Goal: Task Accomplishment & Management: Manage account settings

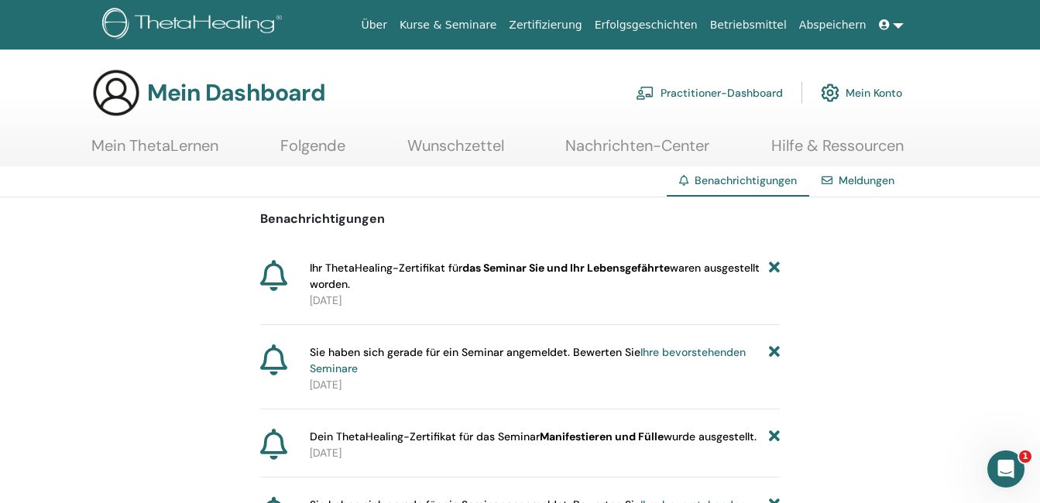
click at [283, 272] on icon at bounding box center [273, 275] width 27 height 31
click at [356, 269] on span "Ihr ThetaHealing-Zertifikat für das Seminar Sie und Ihr Lebensgefährte waren au…" at bounding box center [540, 276] width 460 height 33
click at [357, 273] on span "Ihr ThetaHealing-Zertifikat für das Seminar Sie und Ihr Lebensgefährte waren au…" at bounding box center [540, 276] width 460 height 33
click at [855, 180] on link "Meldungen" at bounding box center [866, 180] width 56 height 14
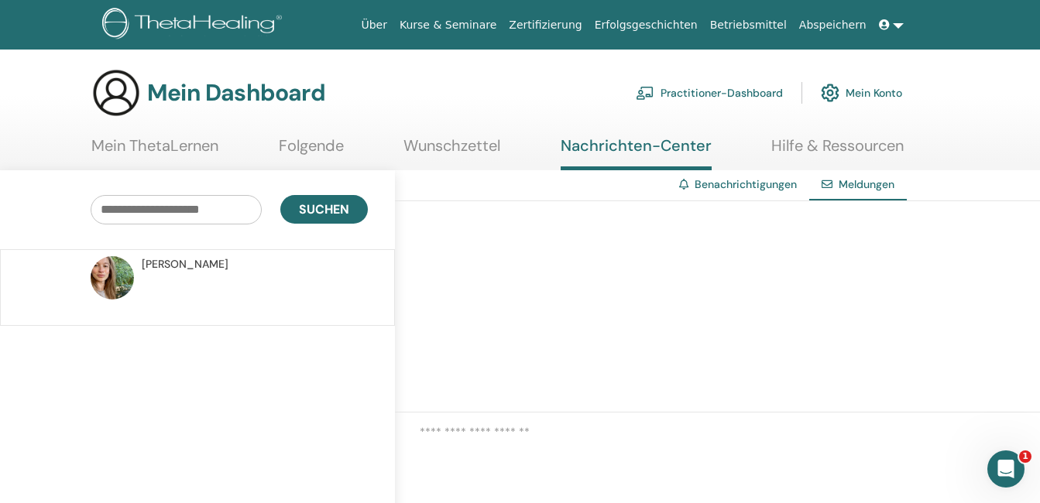
click at [725, 184] on link "Benachrichtigungen" at bounding box center [745, 184] width 102 height 14
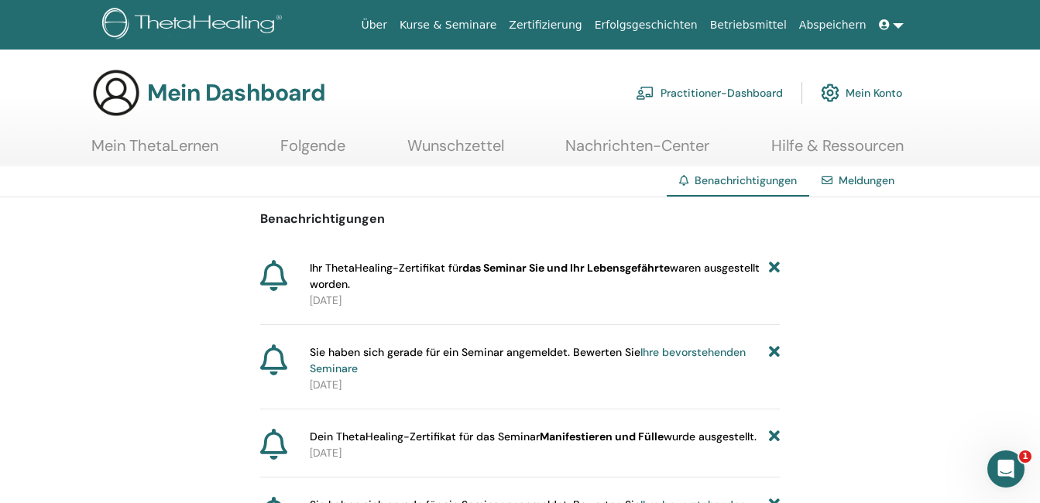
click at [597, 269] on b "das Seminar Sie und Ihr Lebensgefährte" at bounding box center [565, 268] width 207 height 14
click at [274, 276] on icon at bounding box center [273, 275] width 27 height 31
drag, startPoint x: 274, startPoint y: 276, endPoint x: 421, endPoint y: 293, distance: 148.2
click at [421, 293] on p "2025-06-29" at bounding box center [545, 301] width 471 height 16
click at [869, 95] on font "Mein Konto" at bounding box center [873, 93] width 57 height 14
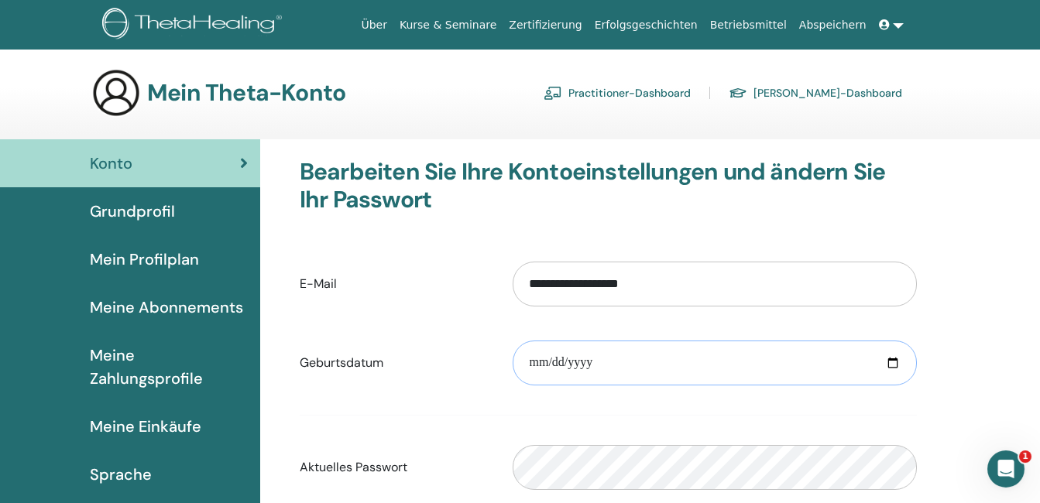
click at [537, 365] on input "date" at bounding box center [715, 363] width 404 height 45
type input "**********"
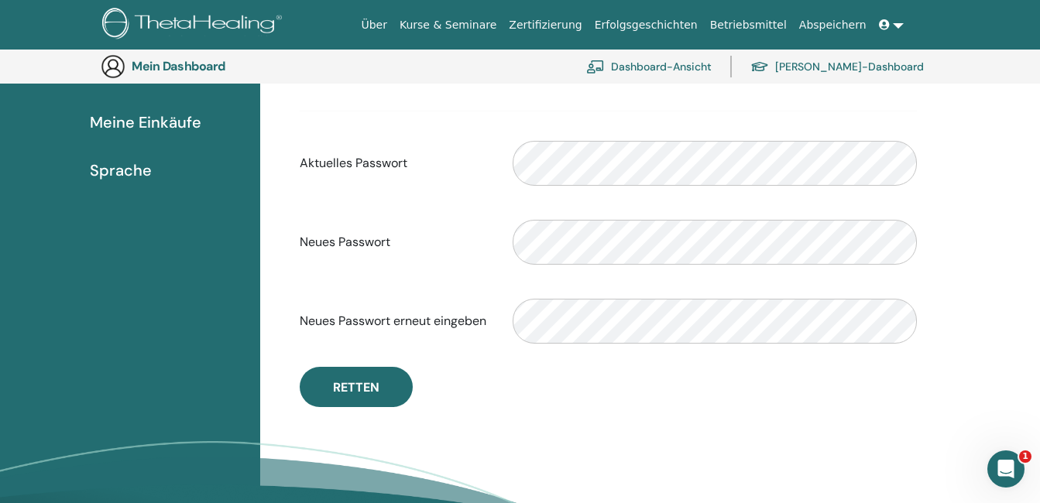
scroll to position [344, 0]
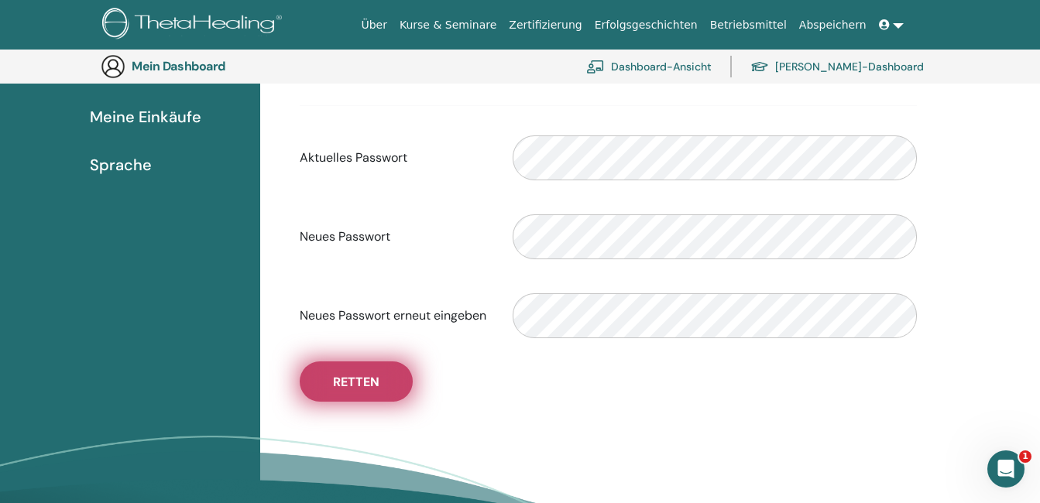
click at [348, 380] on span "Retten" at bounding box center [356, 382] width 46 height 16
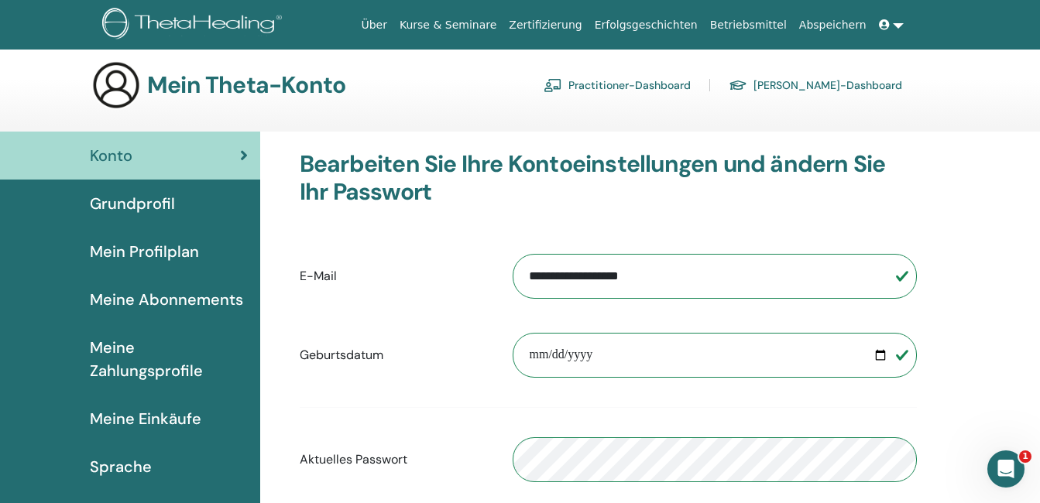
scroll to position [0, 0]
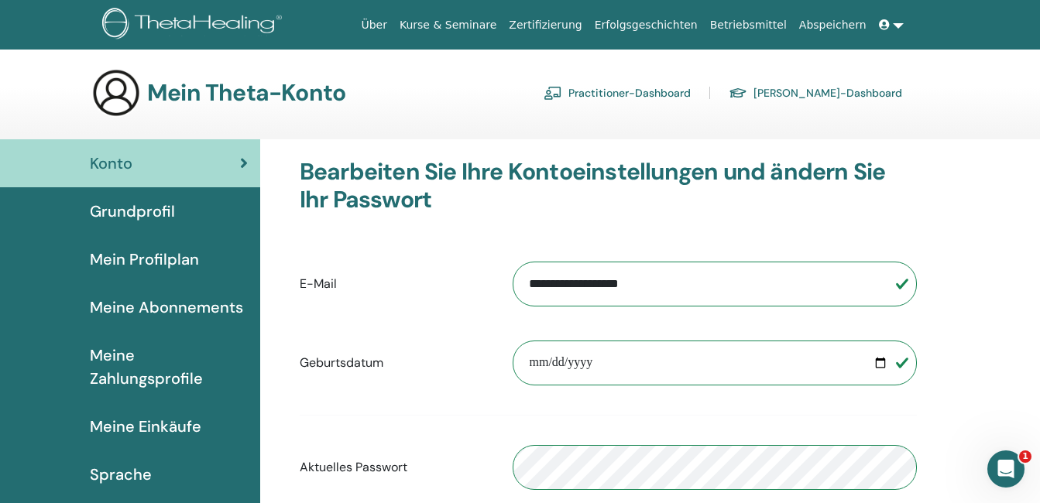
click at [139, 210] on span "Grundprofil" at bounding box center [132, 211] width 85 height 23
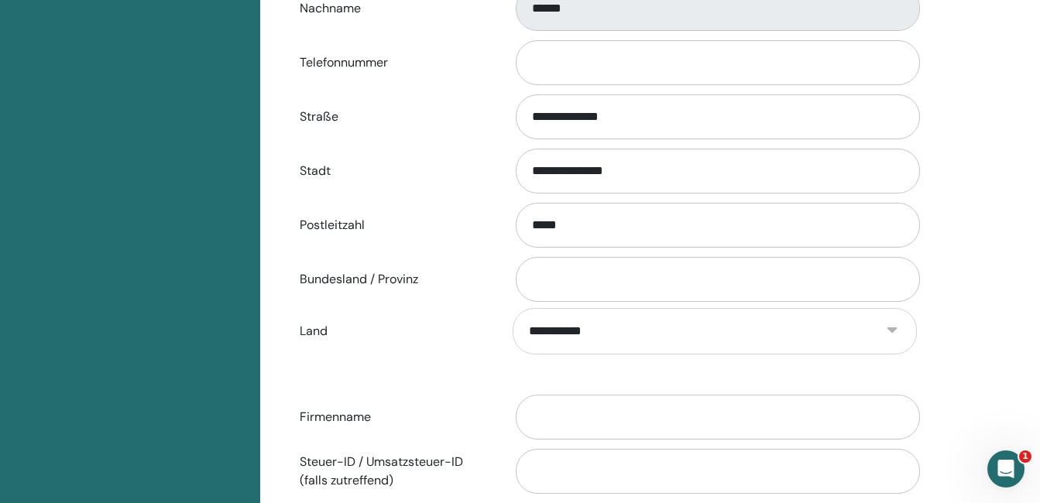
scroll to position [576, 0]
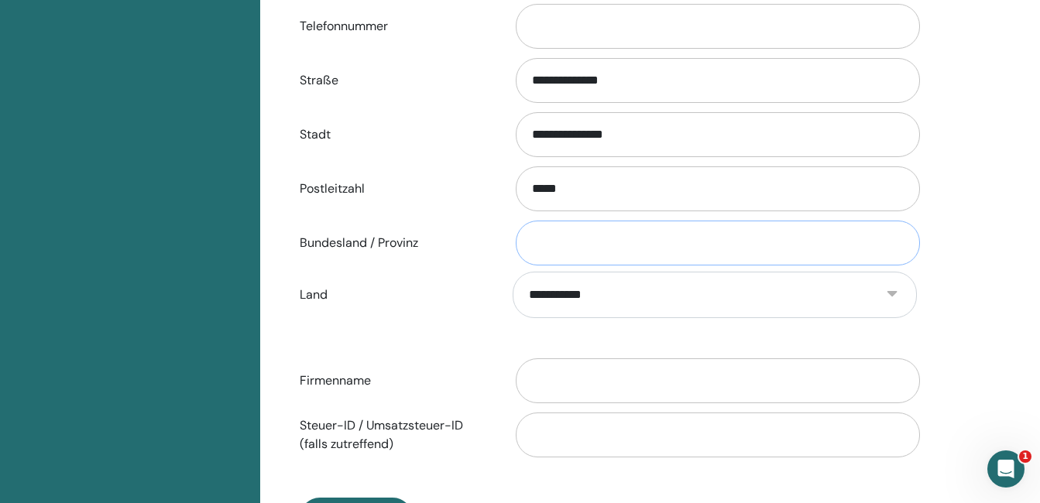
click at [540, 244] on input "Bundesland / Provinz" at bounding box center [718, 243] width 404 height 45
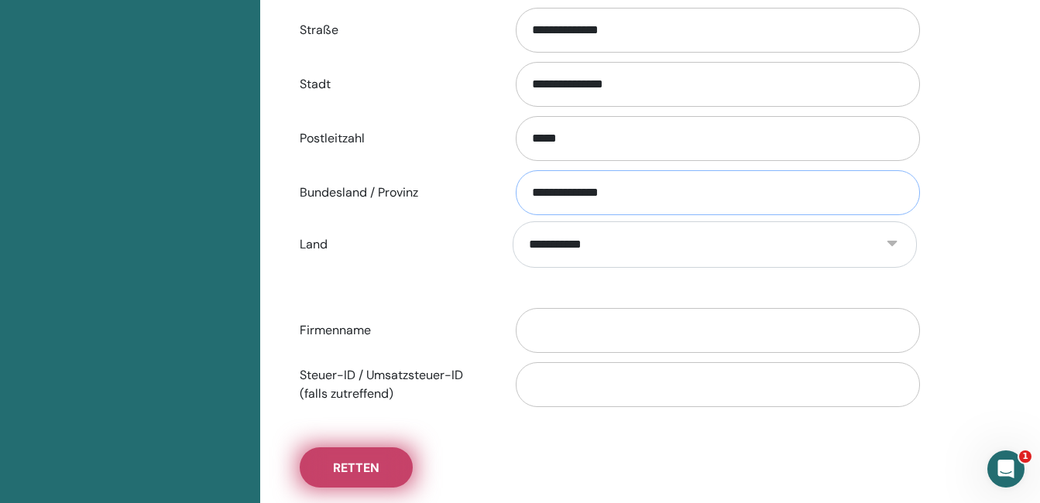
scroll to position [653, 0]
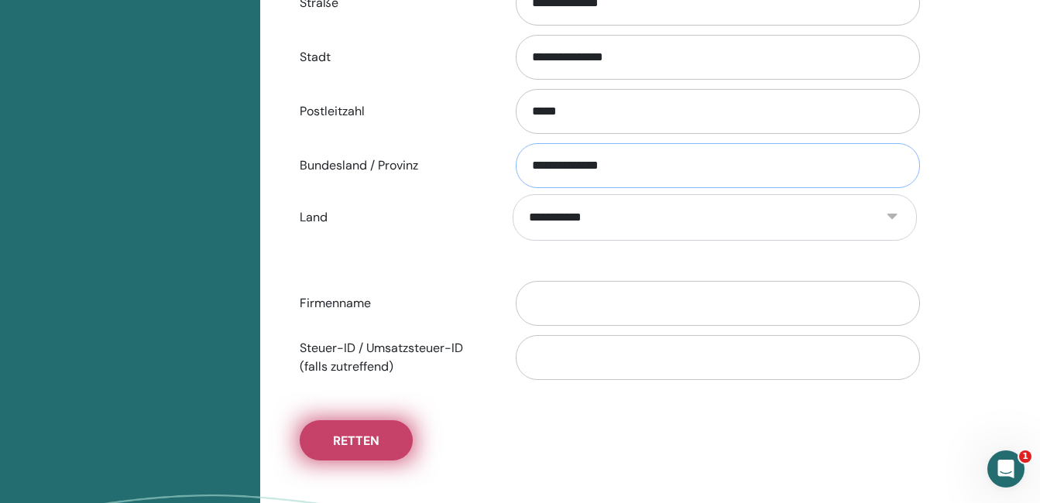
type input "**********"
click at [347, 447] on span "Retten" at bounding box center [356, 441] width 46 height 16
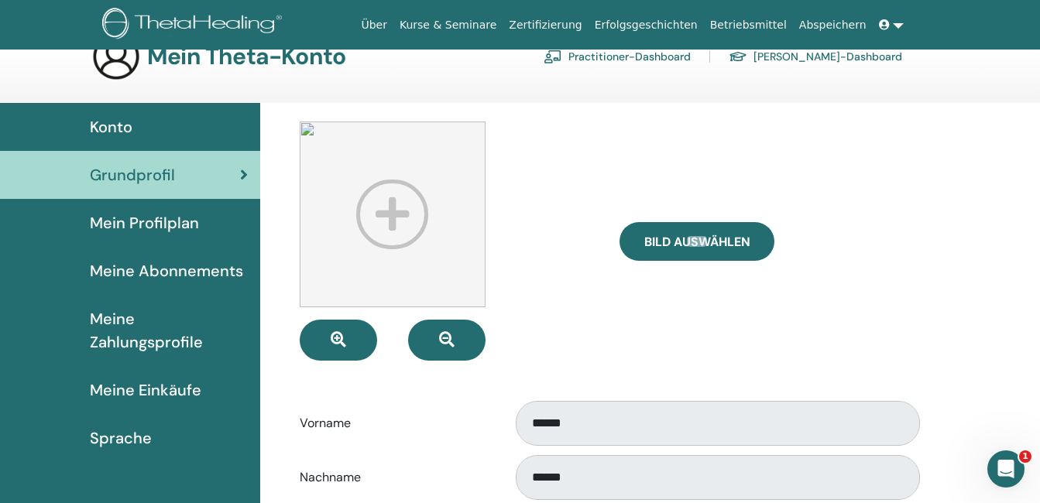
scroll to position [0, 0]
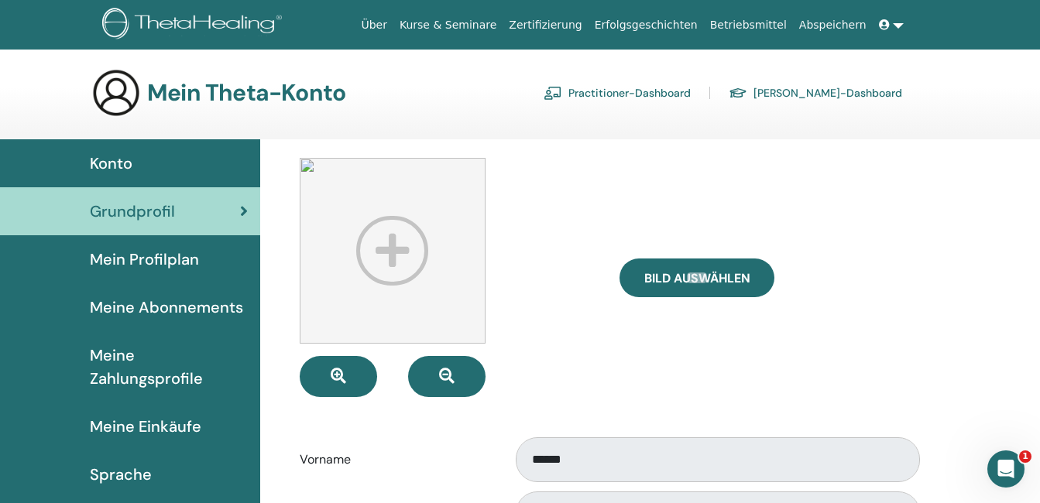
click at [112, 254] on span "Mein Profilplan" at bounding box center [144, 259] width 109 height 23
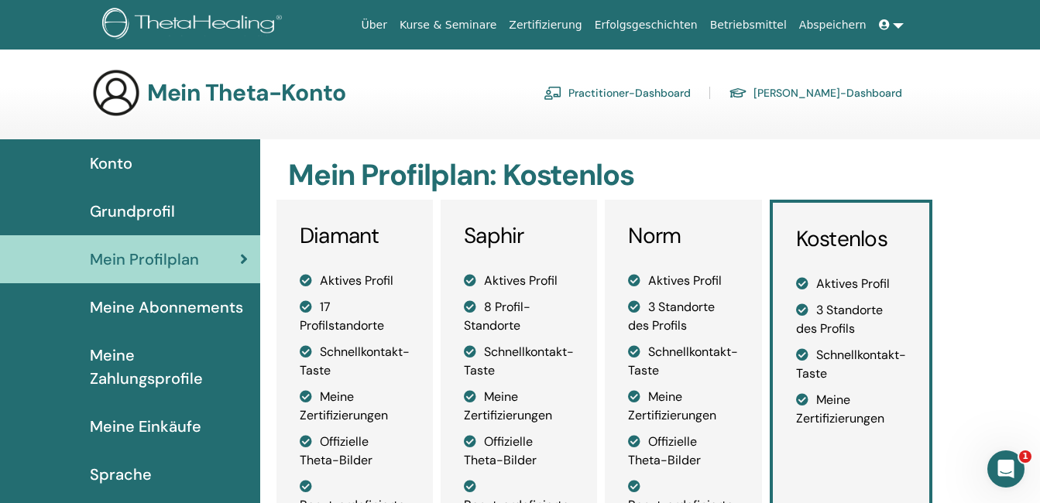
click at [119, 364] on span "Meine Zahlungsprofile" at bounding box center [169, 367] width 158 height 46
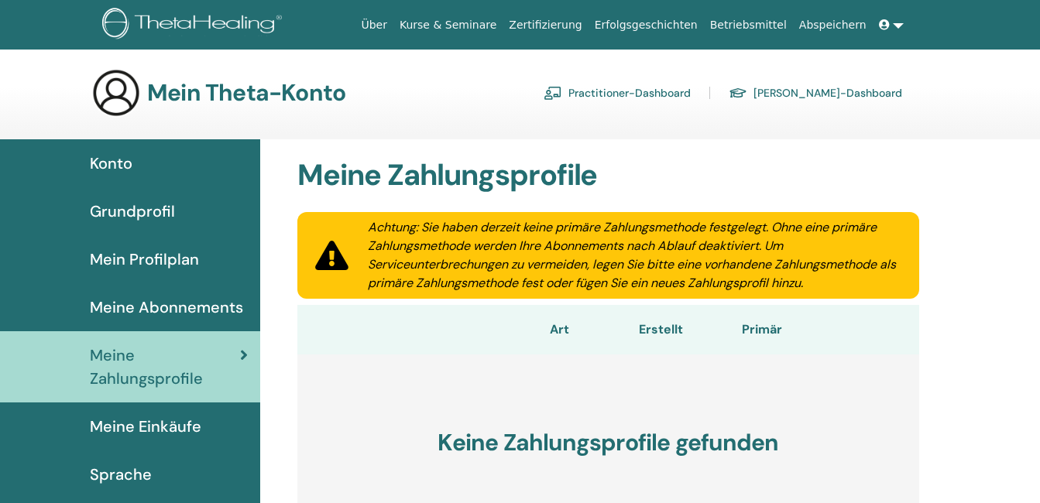
scroll to position [77, 0]
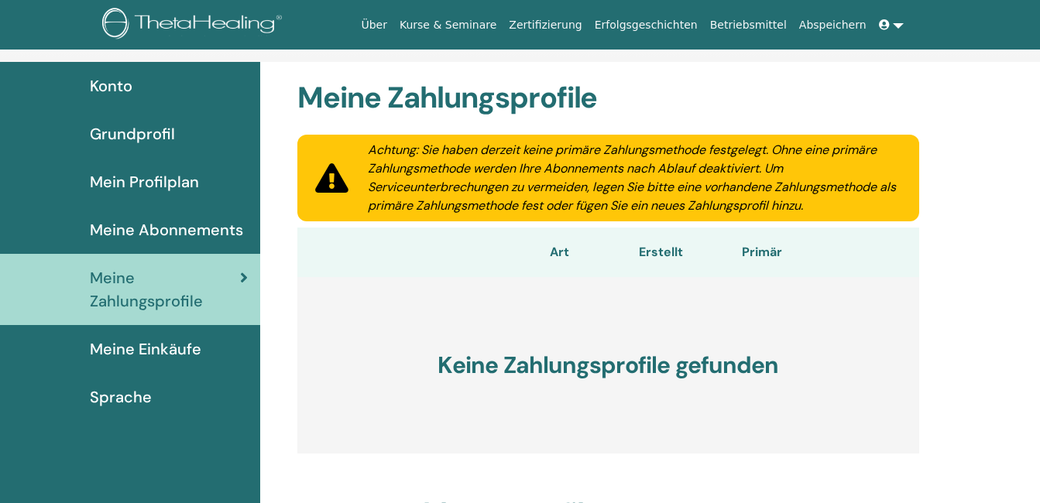
click at [126, 346] on span "Meine Einkäufe" at bounding box center [145, 349] width 111 height 23
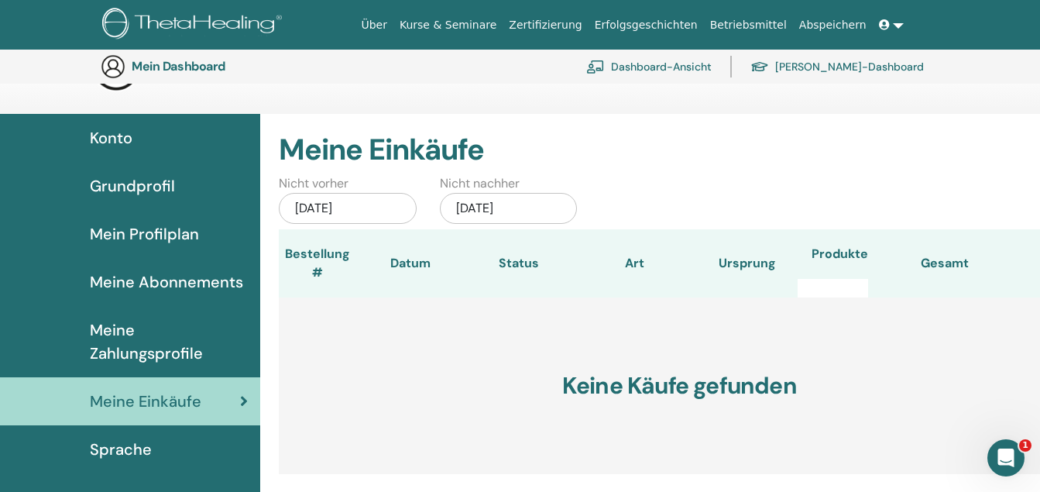
scroll to position [162, 0]
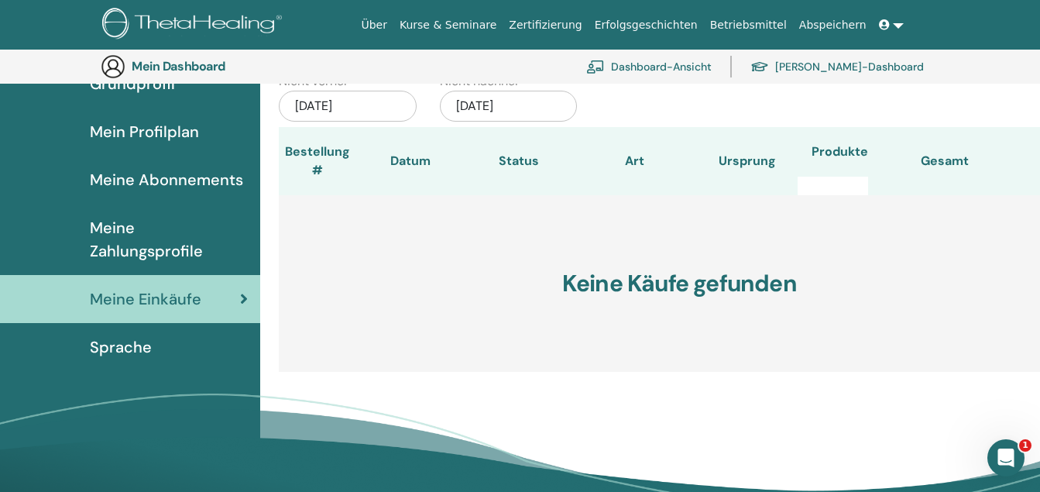
click at [122, 338] on span "Sprache" at bounding box center [121, 346] width 62 height 23
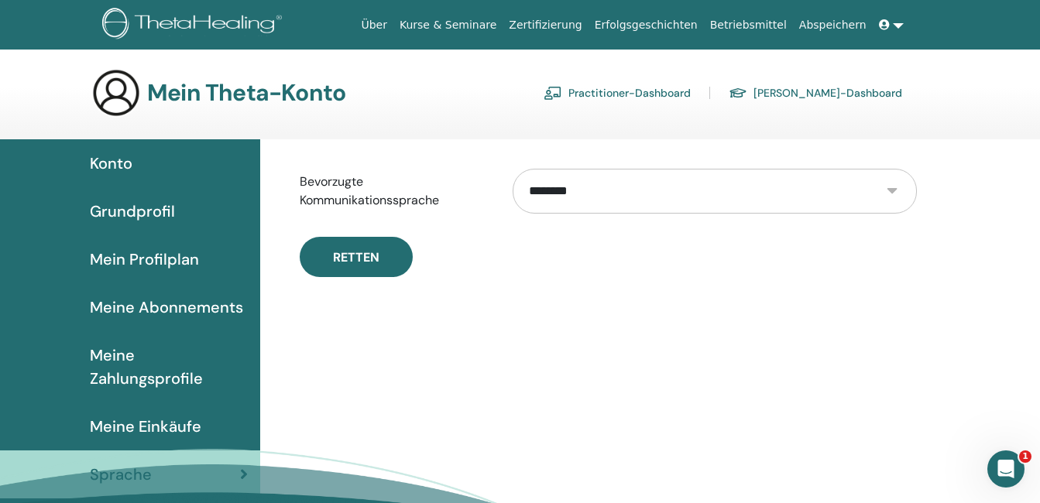
click at [886, 191] on select "**********" at bounding box center [715, 191] width 404 height 45
select select "***"
click at [513, 169] on select "**********" at bounding box center [715, 191] width 404 height 45
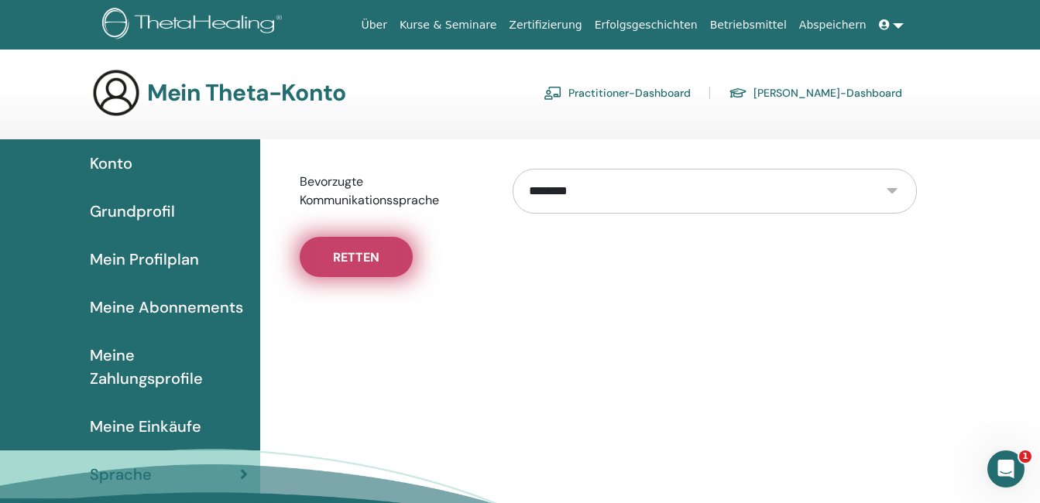
click at [351, 253] on span "Retten" at bounding box center [356, 257] width 46 height 16
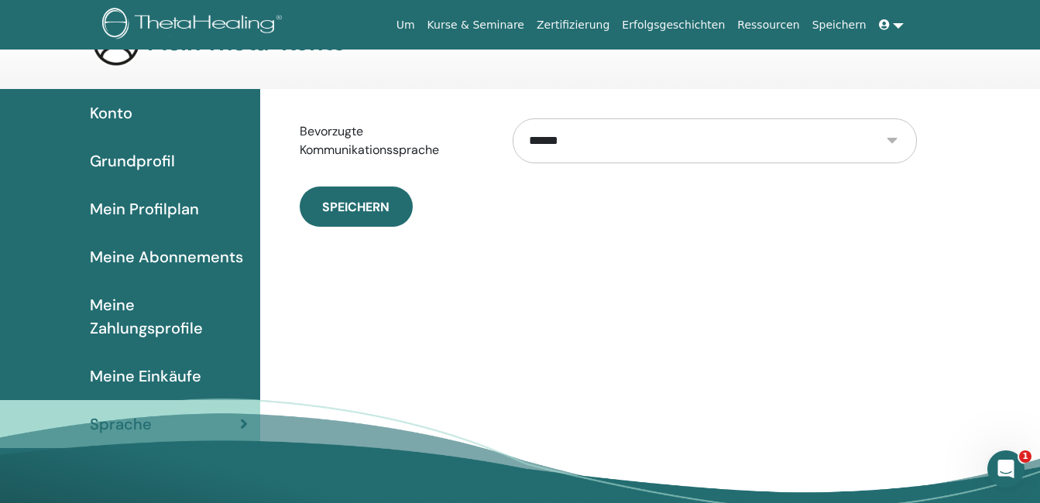
scroll to position [77, 0]
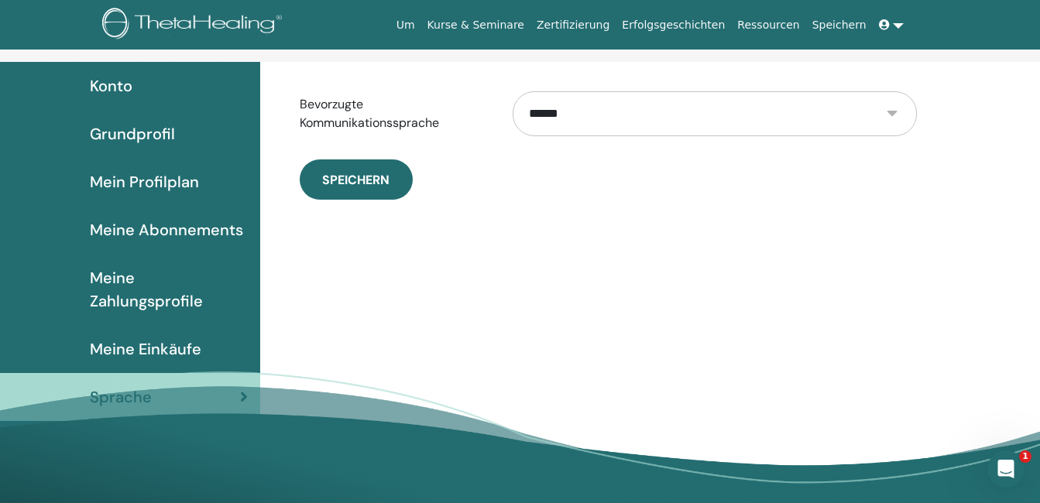
click at [118, 230] on span "Meine Abonnements" at bounding box center [166, 229] width 153 height 23
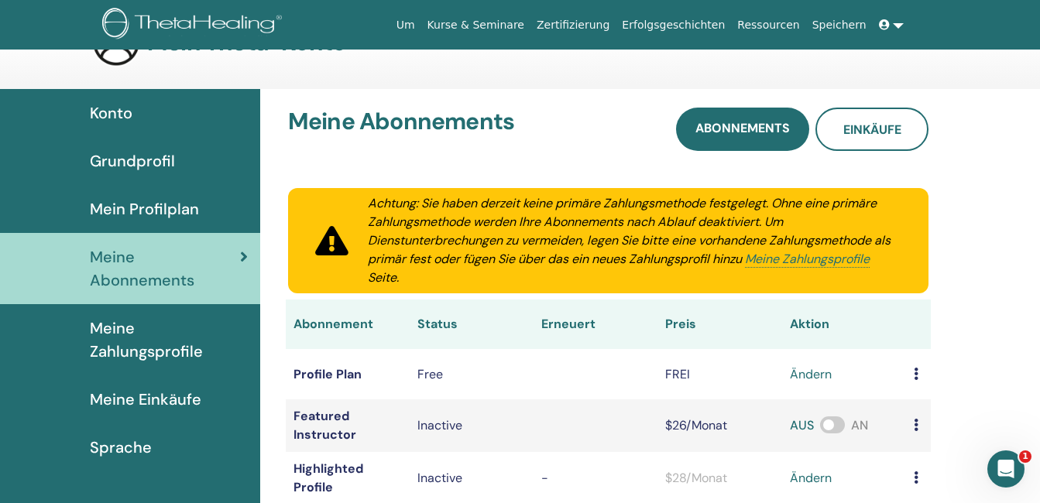
scroll to position [77, 0]
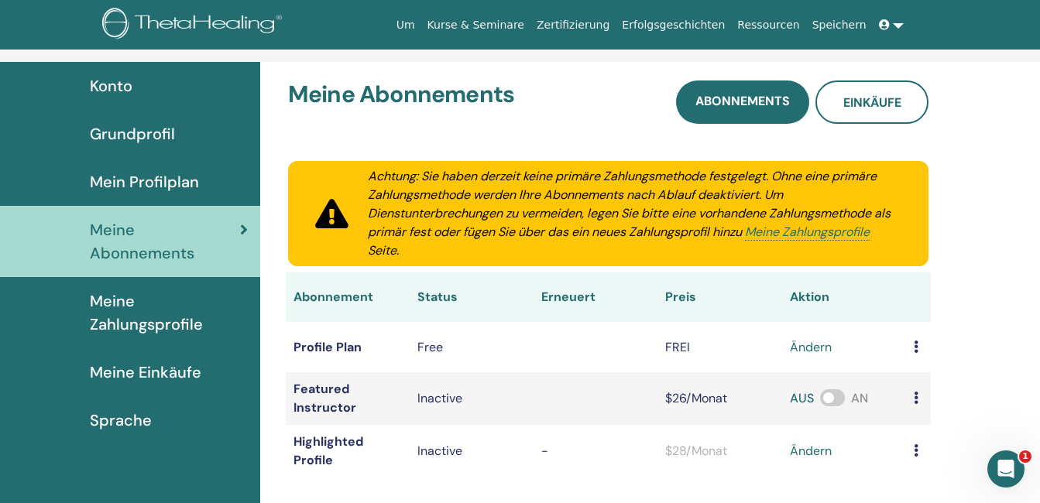
click at [132, 186] on span "Mein Profilplan" at bounding box center [144, 181] width 109 height 23
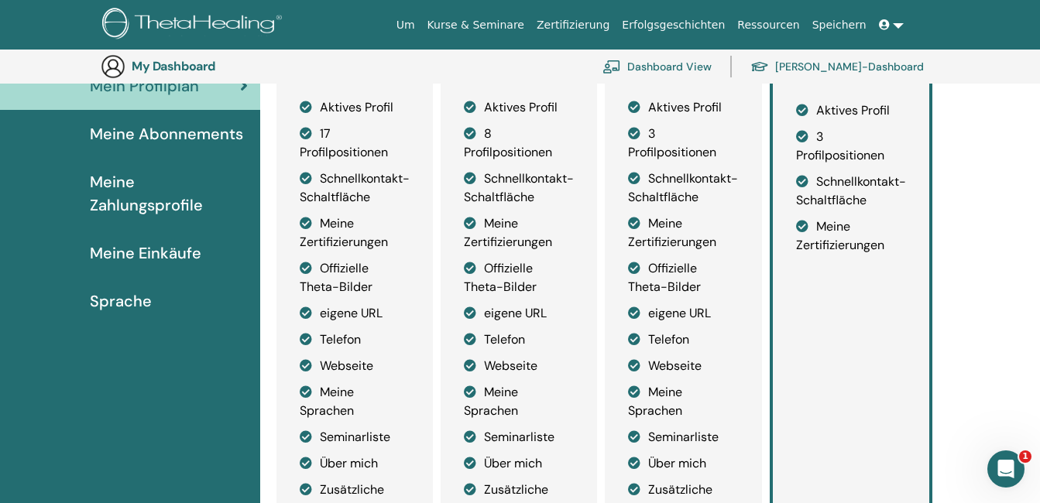
scroll to position [43, 0]
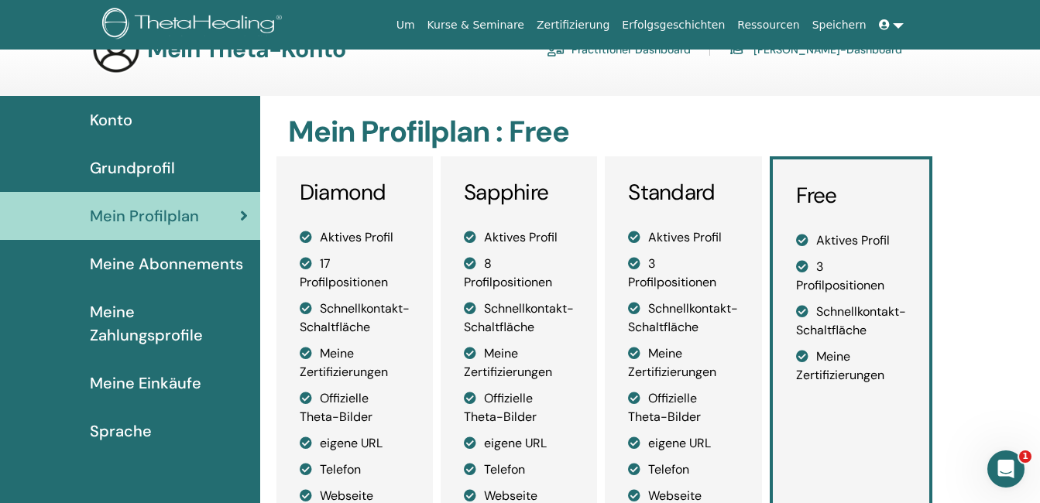
click at [149, 164] on span "Grundprofil" at bounding box center [132, 167] width 85 height 23
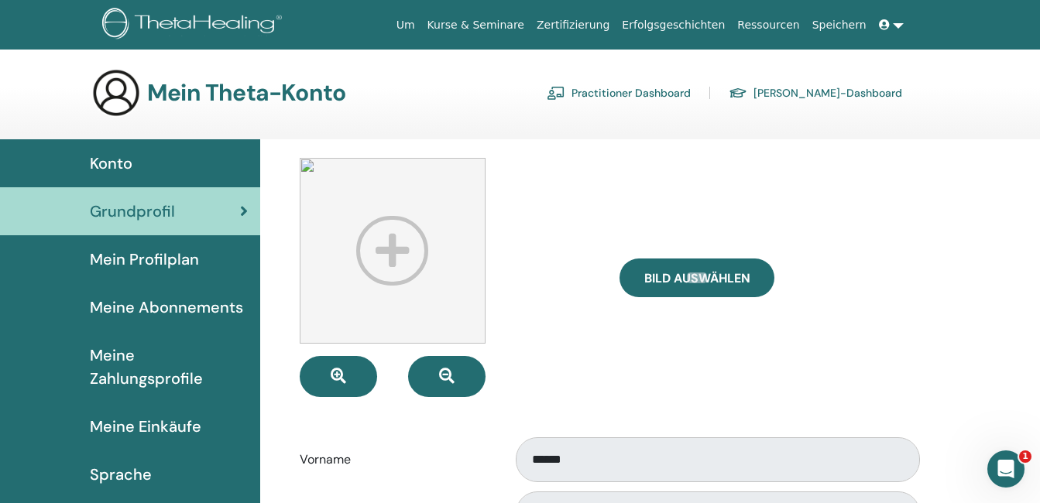
click at [131, 164] on span "Konto" at bounding box center [111, 163] width 43 height 23
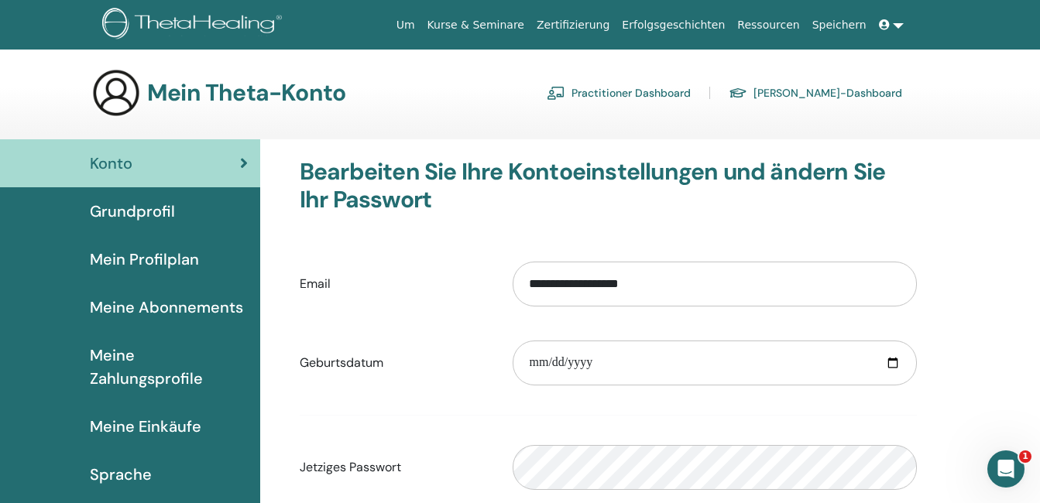
click at [818, 93] on link "Schüler-Dashboard" at bounding box center [815, 93] width 173 height 25
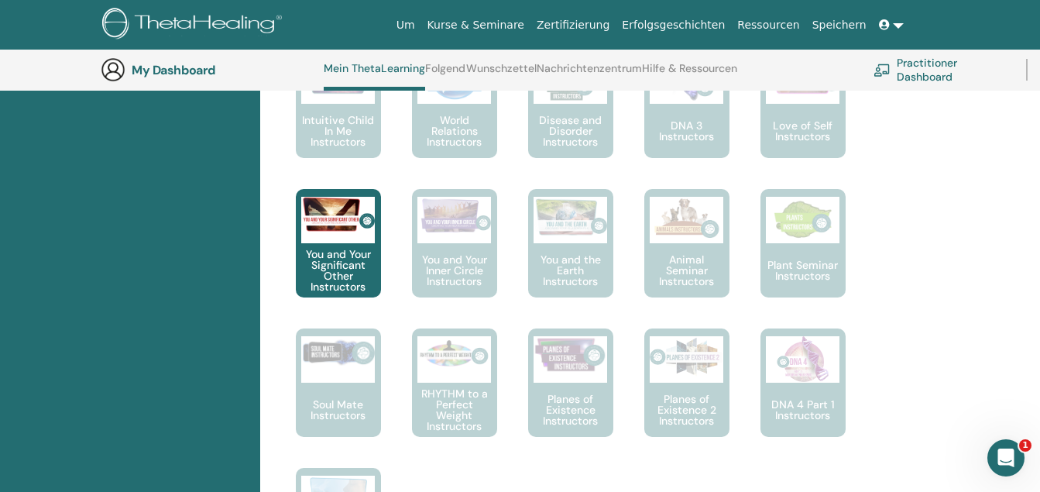
scroll to position [1048, 0]
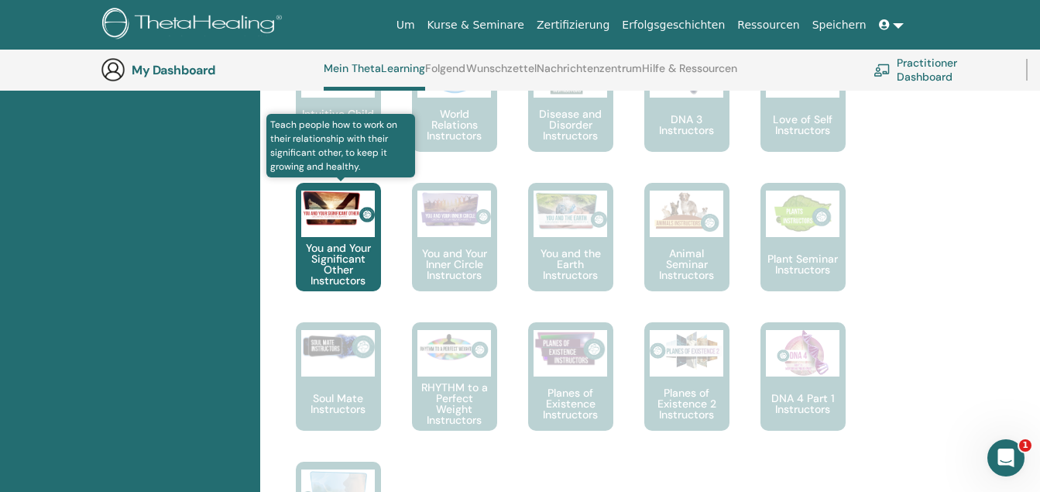
click at [326, 254] on p "You and Your Significant Other Instructors" at bounding box center [338, 263] width 85 height 43
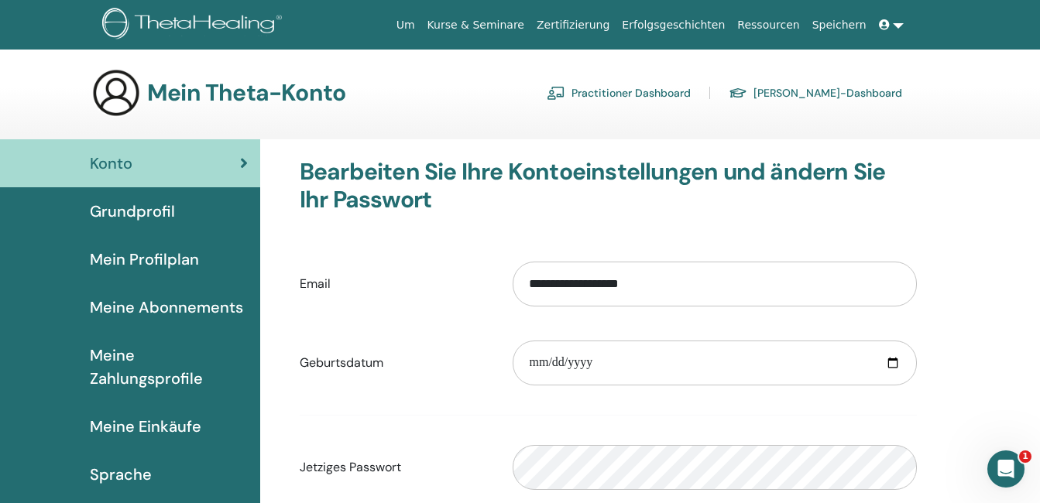
click at [107, 209] on span "Grundprofil" at bounding box center [132, 211] width 85 height 23
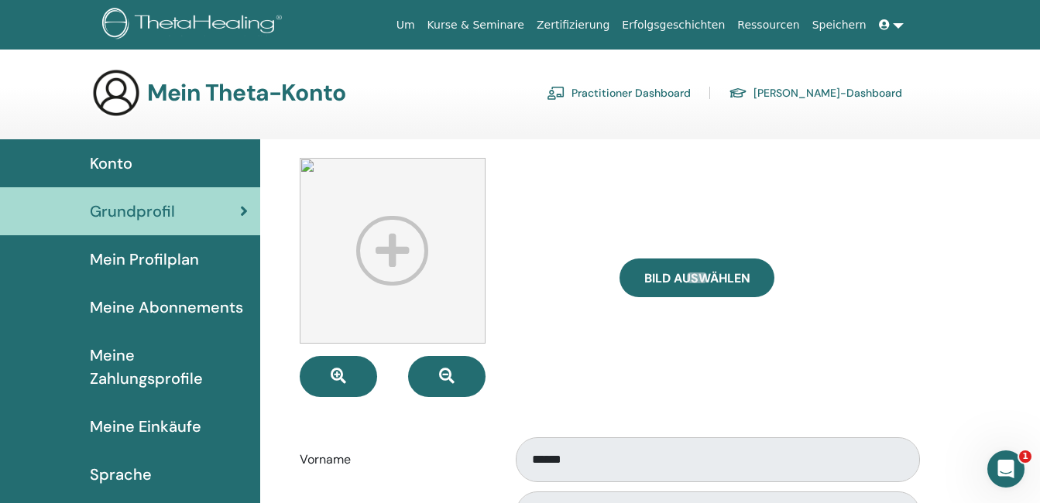
click at [605, 27] on link "Zertifizierung" at bounding box center [572, 25] width 85 height 29
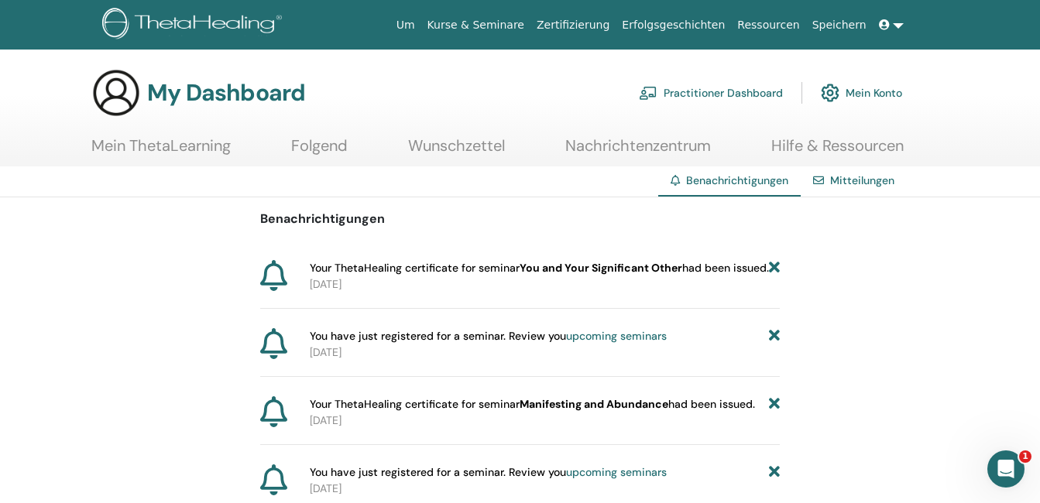
click at [346, 272] on span "Your ThetaHealing certificate for seminar You and Your Significant Other had be…" at bounding box center [539, 268] width 459 height 16
click at [896, 27] on link at bounding box center [891, 25] width 37 height 29
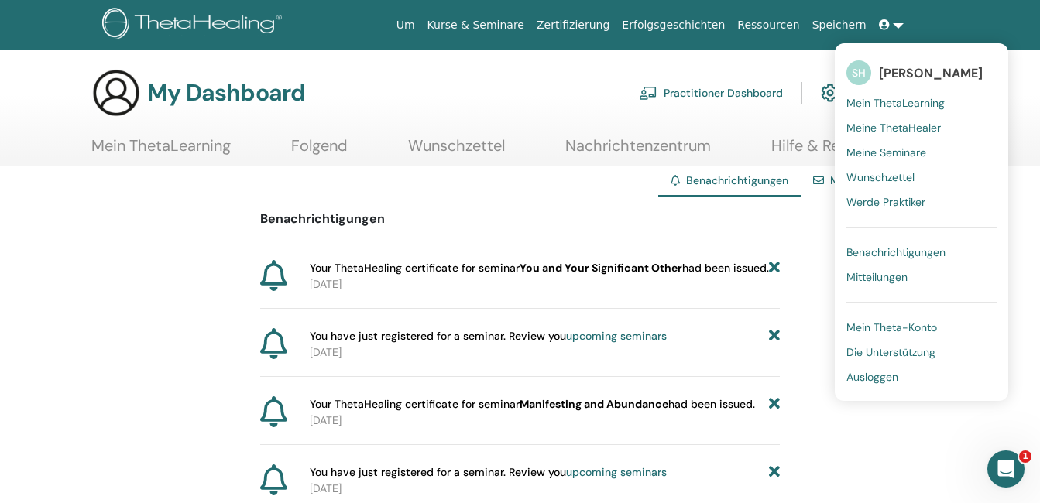
click at [883, 350] on span "Die Unterstützung" at bounding box center [890, 352] width 89 height 14
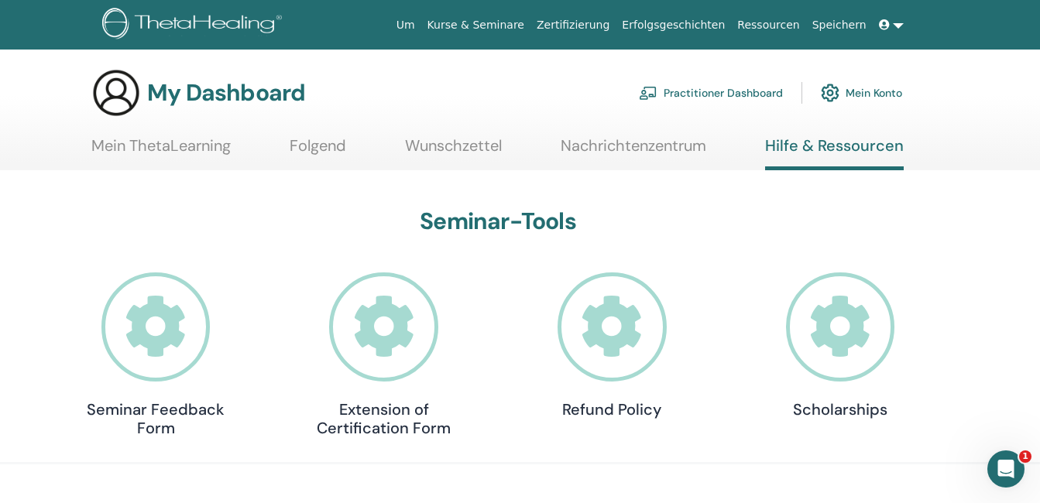
click at [899, 25] on link at bounding box center [891, 25] width 37 height 29
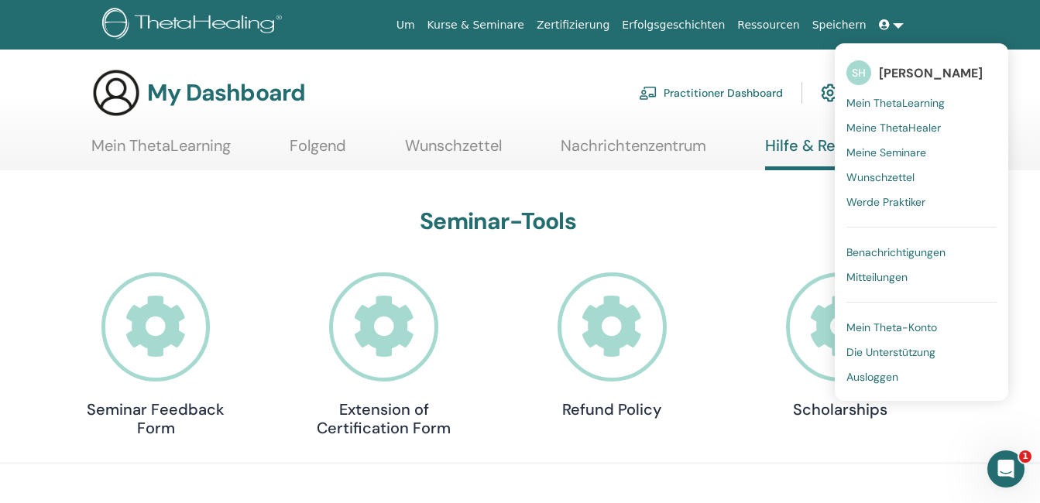
click at [879, 377] on span "Ausloggen" at bounding box center [872, 377] width 52 height 14
